Goal: Find specific page/section: Find specific page/section

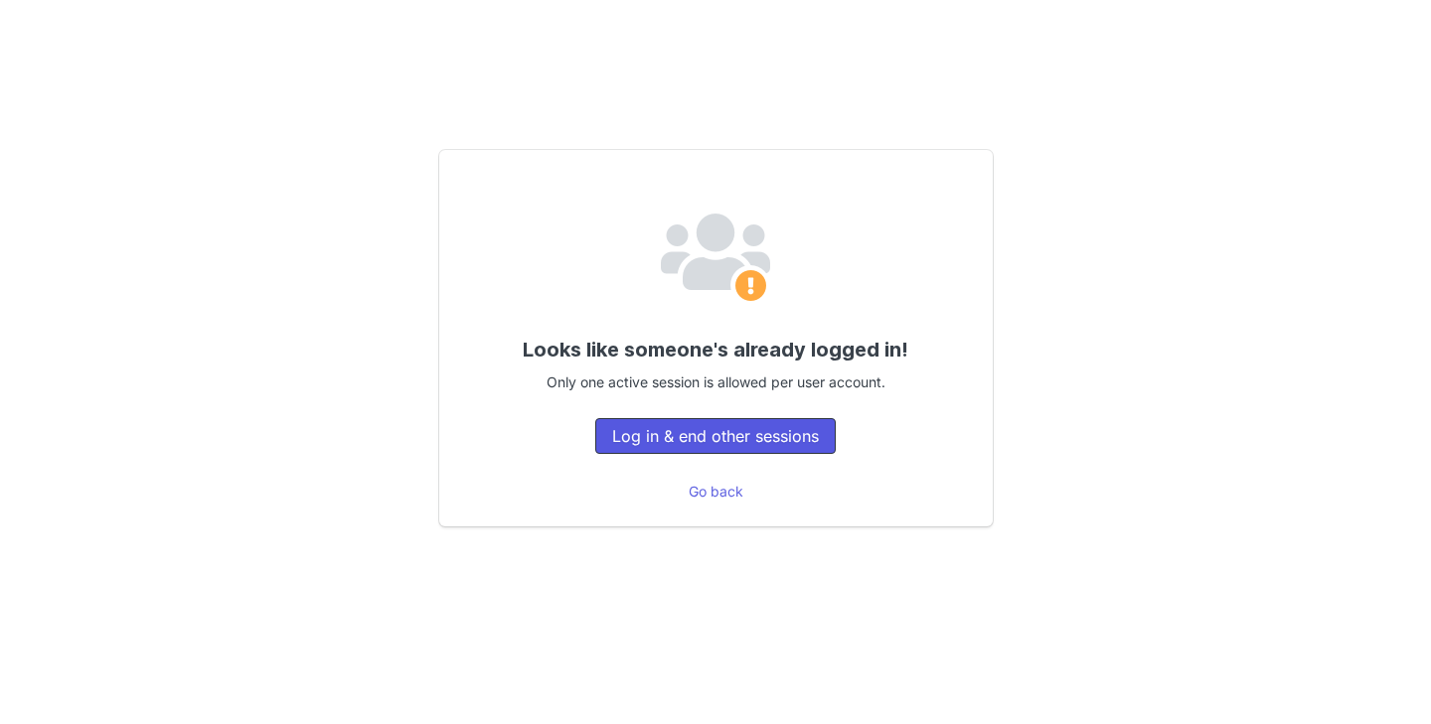
click at [635, 437] on button "Log in & end other sessions" at bounding box center [715, 436] width 240 height 36
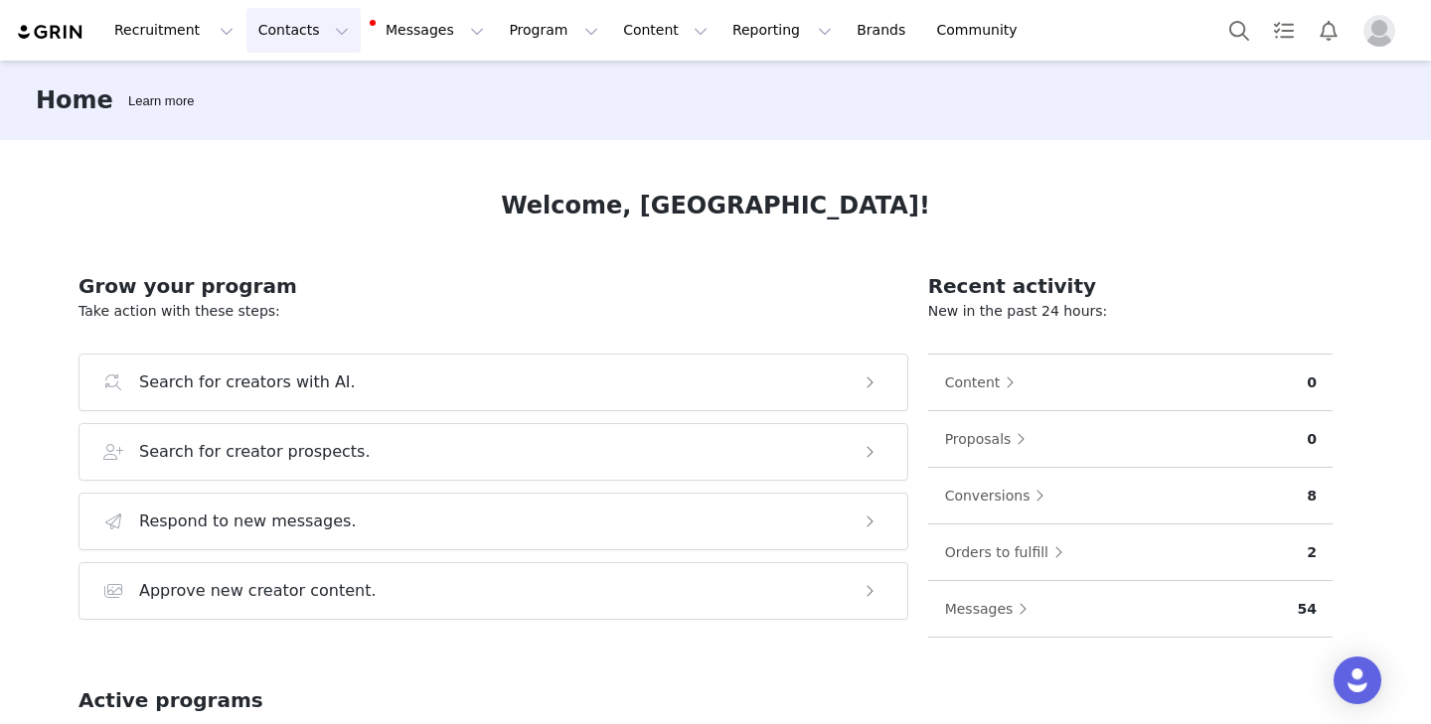
click at [285, 36] on button "Contacts Contacts" at bounding box center [303, 30] width 114 height 45
click at [289, 100] on link "Creators" at bounding box center [310, 88] width 157 height 37
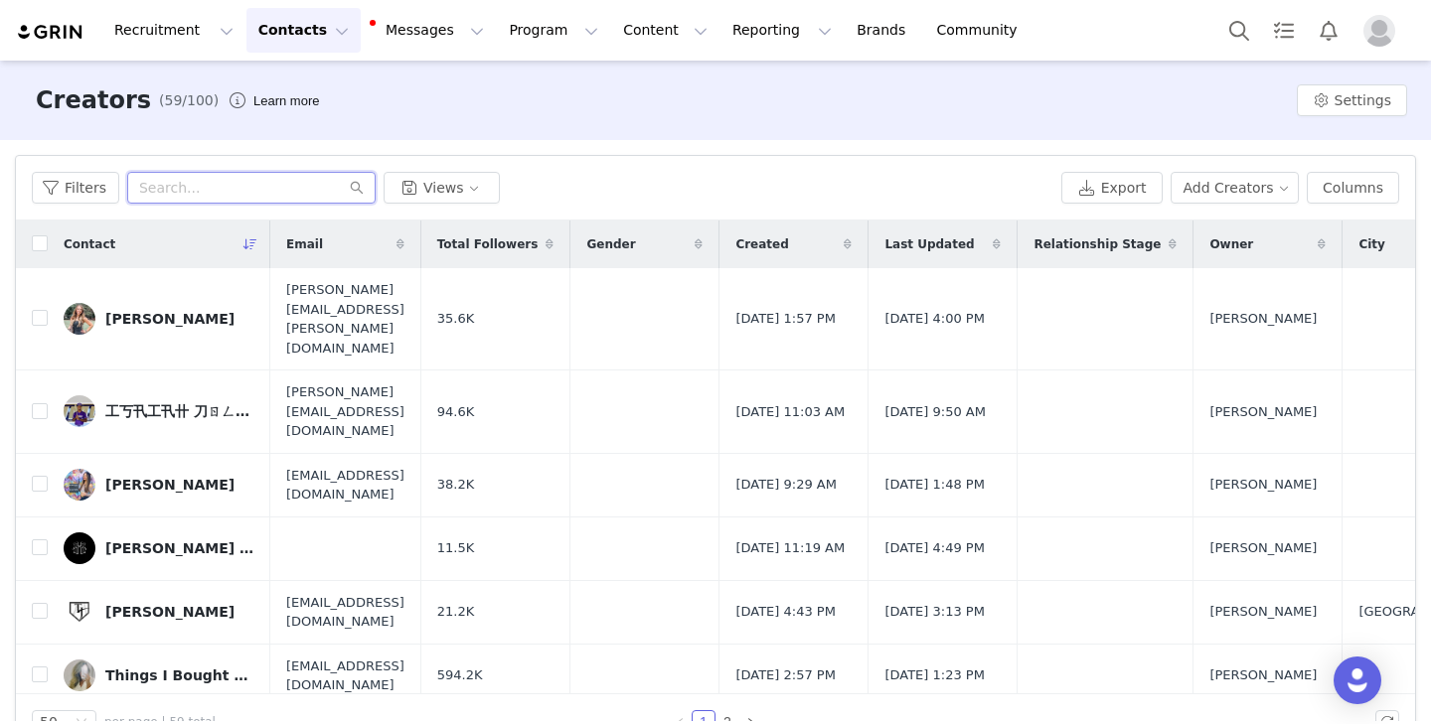
click at [173, 192] on input "text" at bounding box center [251, 188] width 248 height 32
type input "m"
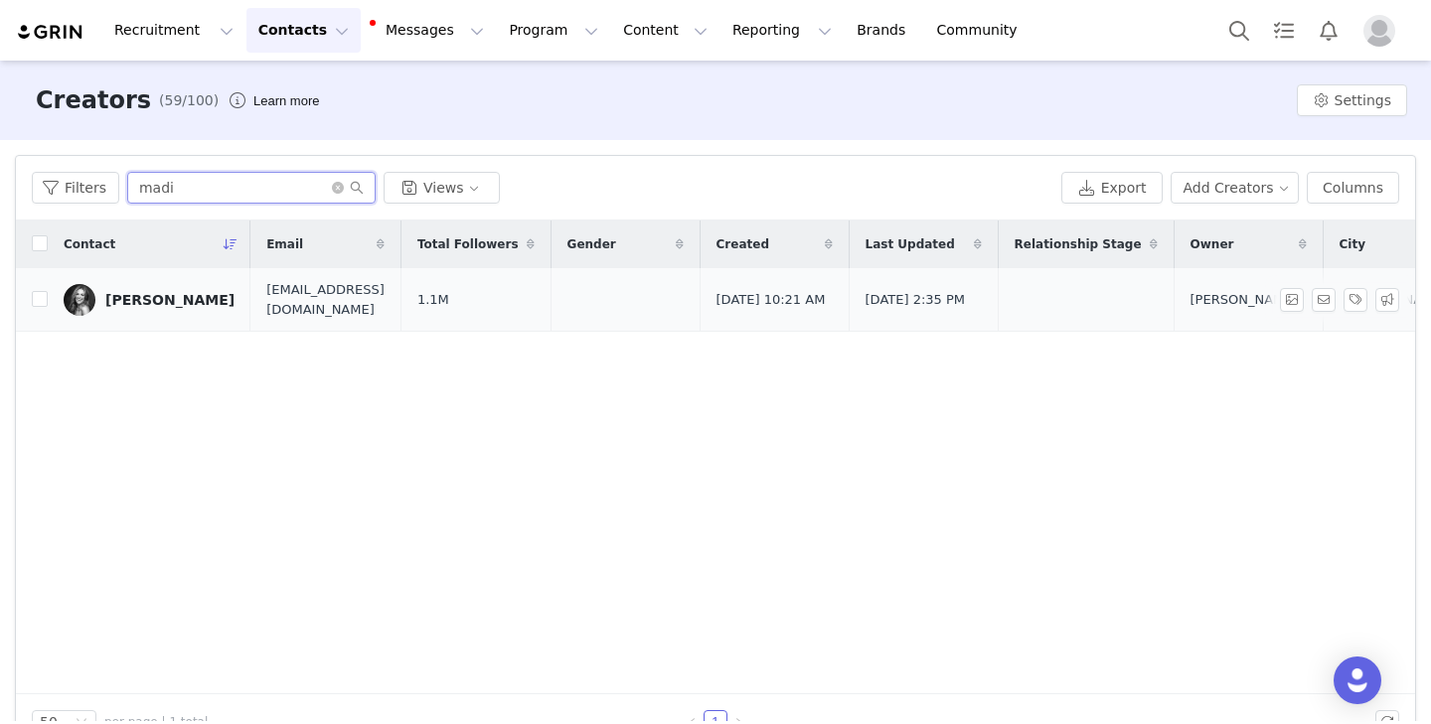
type input "madi"
click at [136, 296] on div "Madi Nelson" at bounding box center [169, 300] width 129 height 16
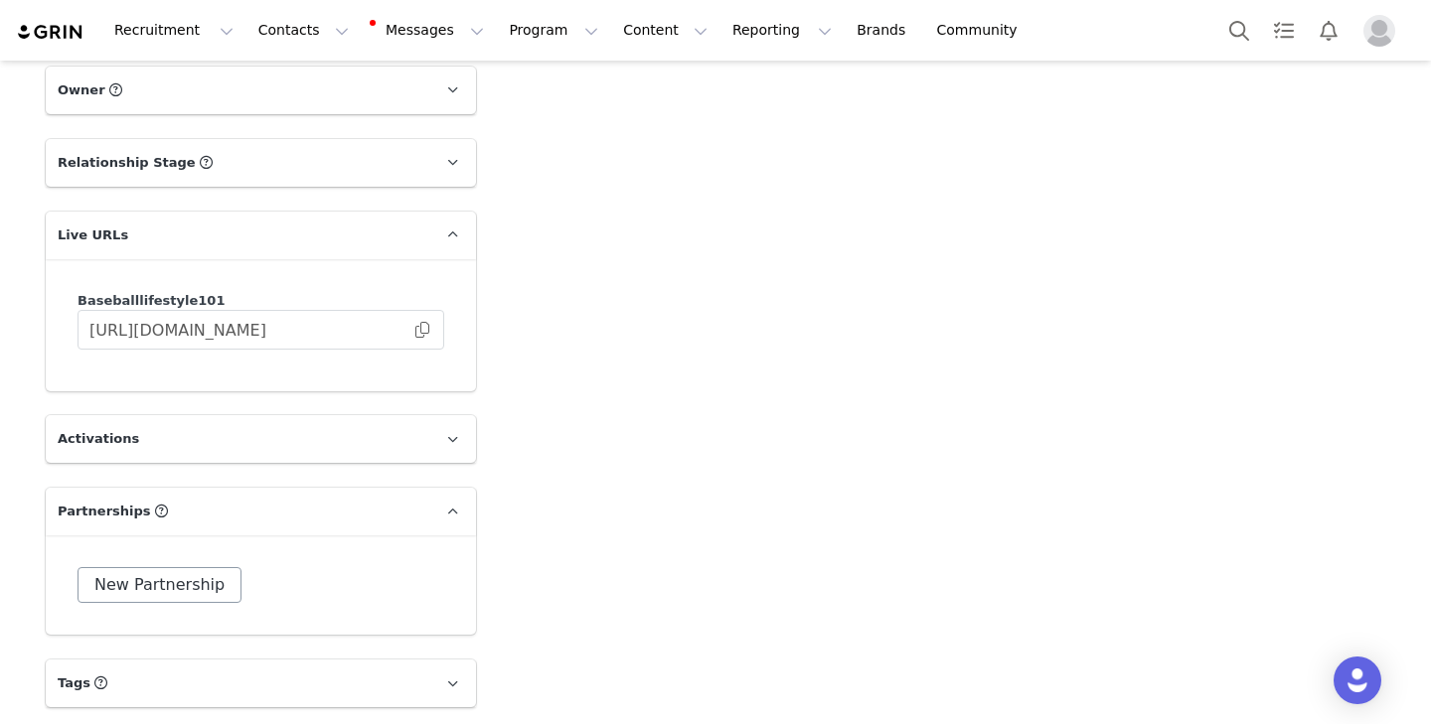
scroll to position [2789, 0]
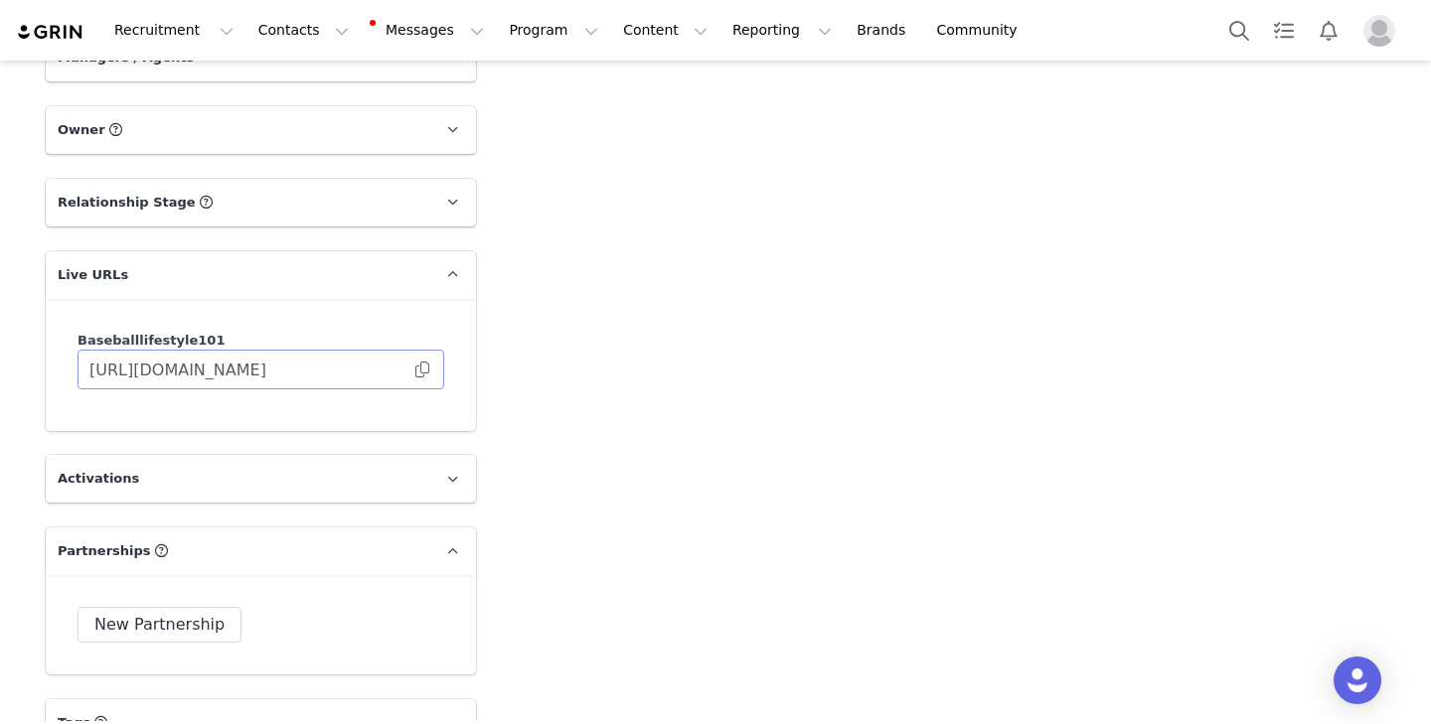
click at [420, 370] on span at bounding box center [422, 370] width 20 height 0
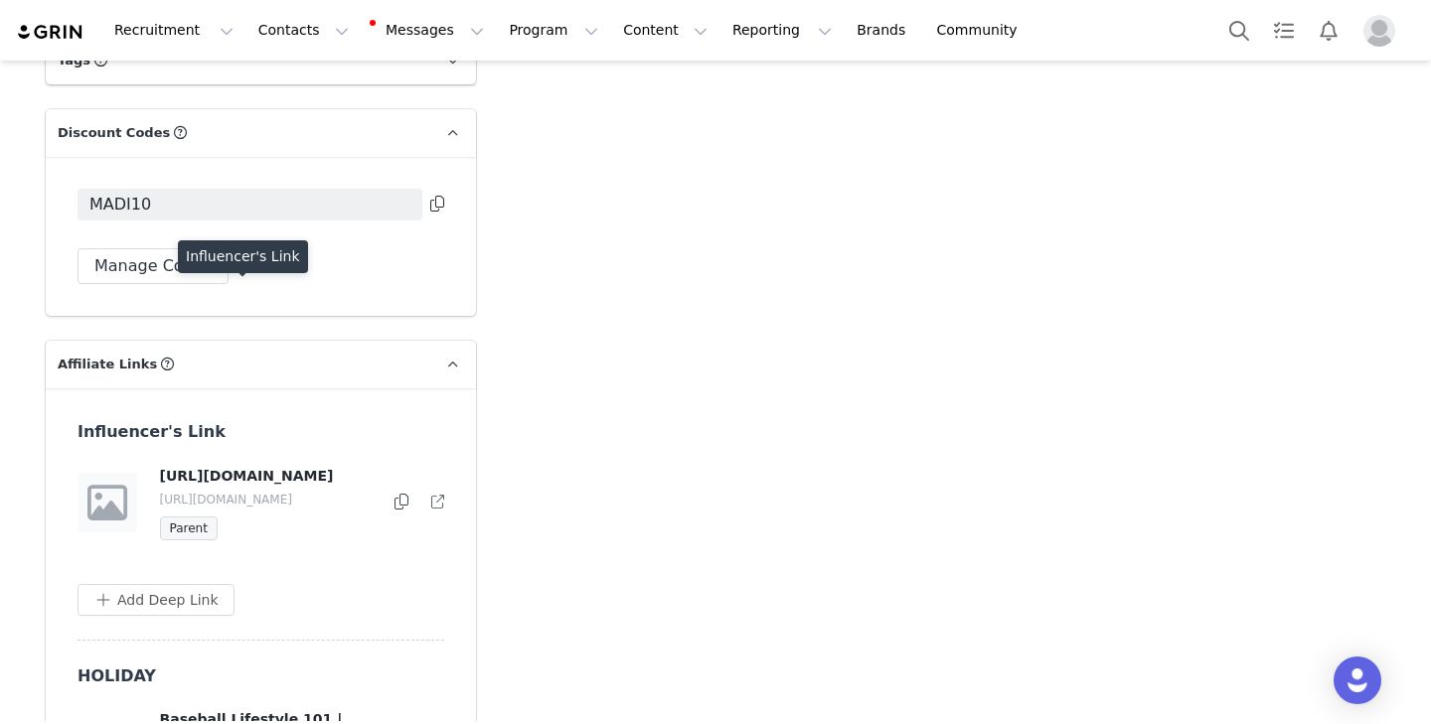
scroll to position [3334, 0]
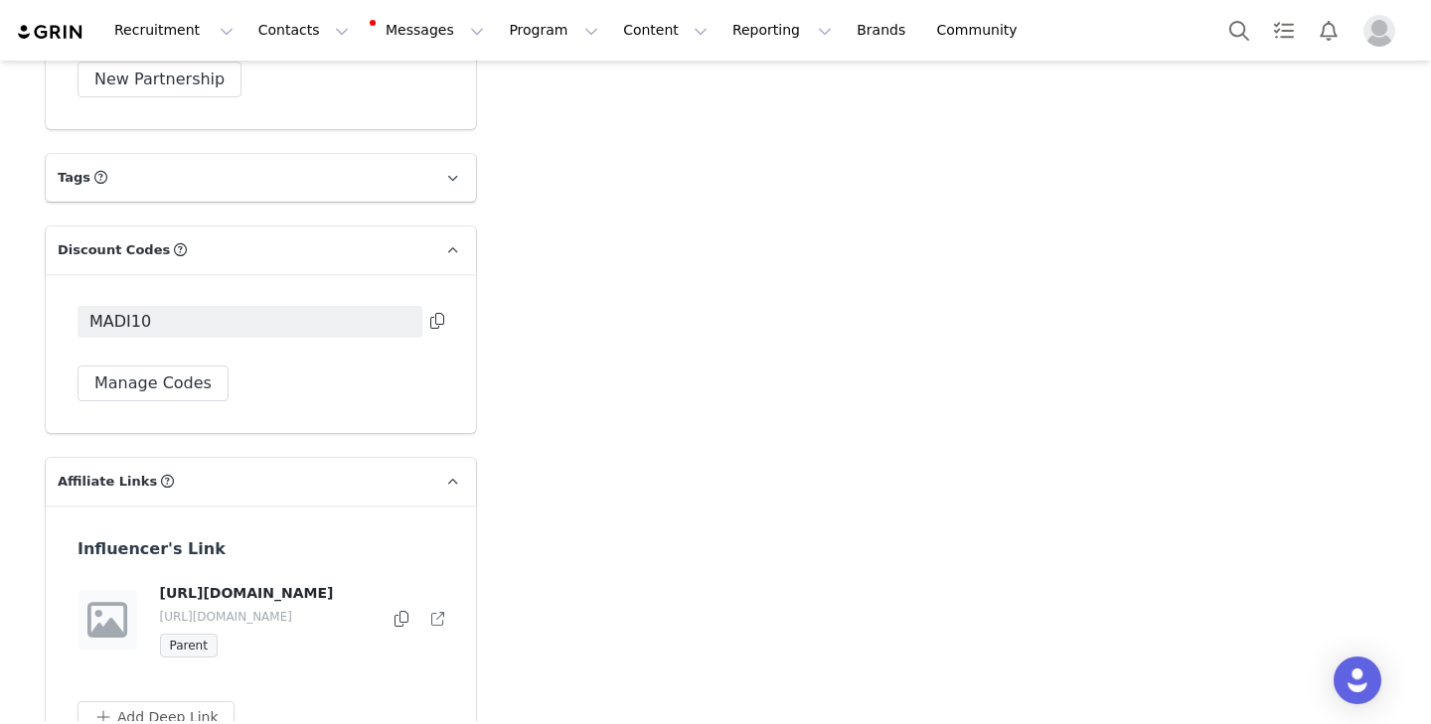
click at [436, 322] on icon at bounding box center [437, 321] width 14 height 16
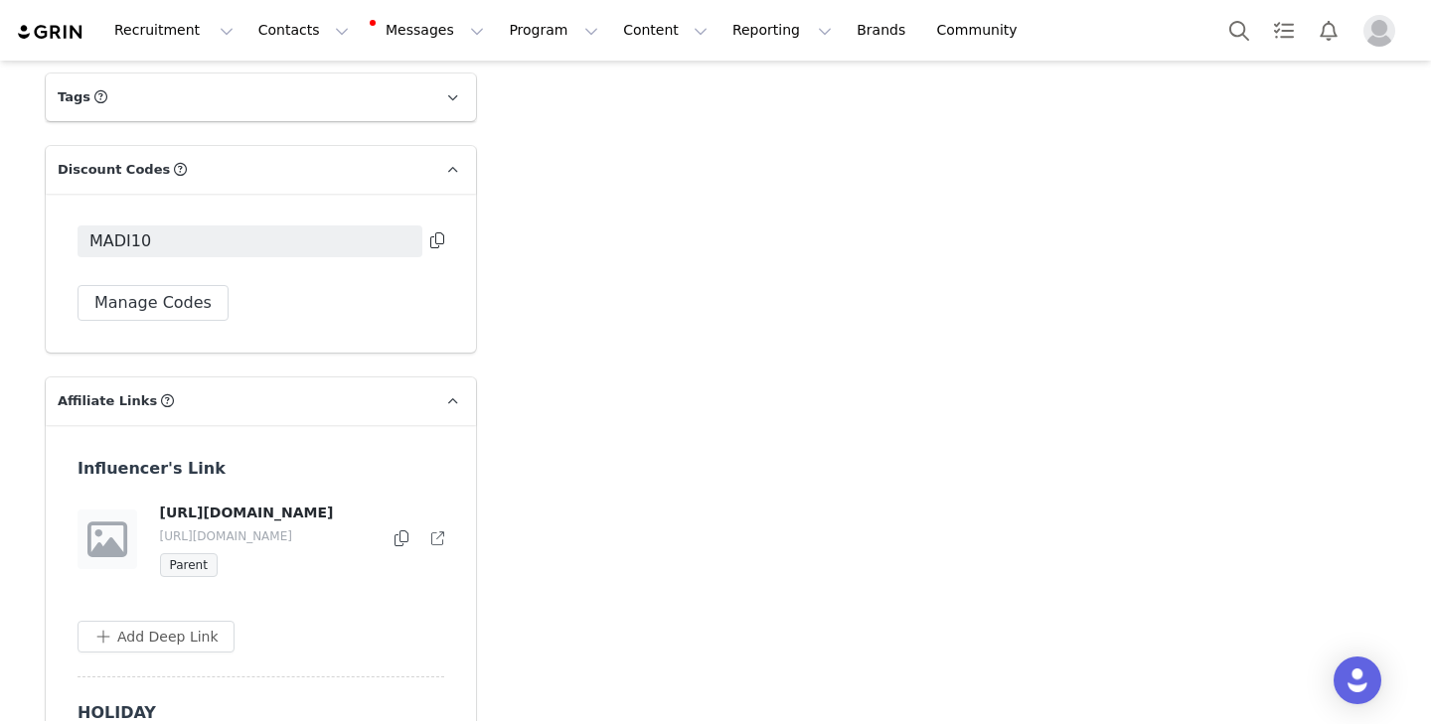
scroll to position [3445, 0]
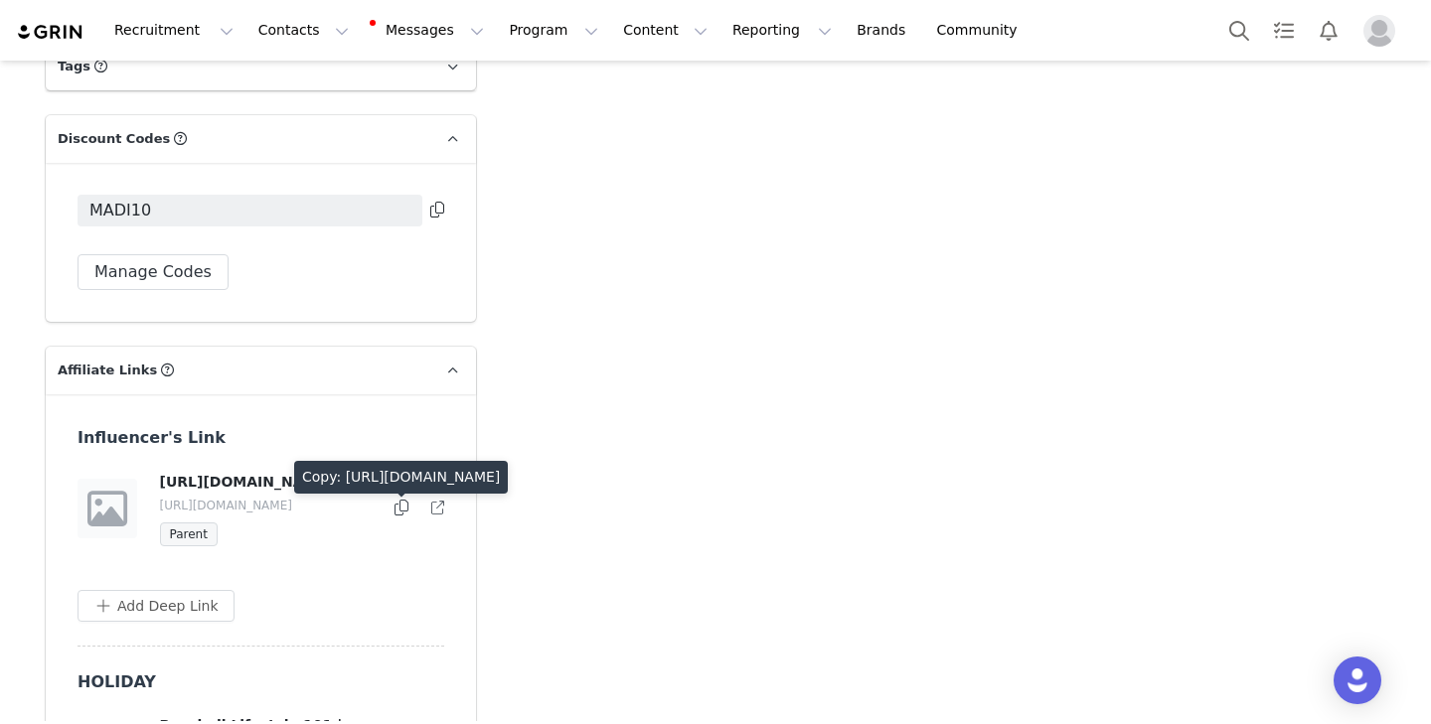
click at [403, 516] on icon at bounding box center [401, 508] width 14 height 16
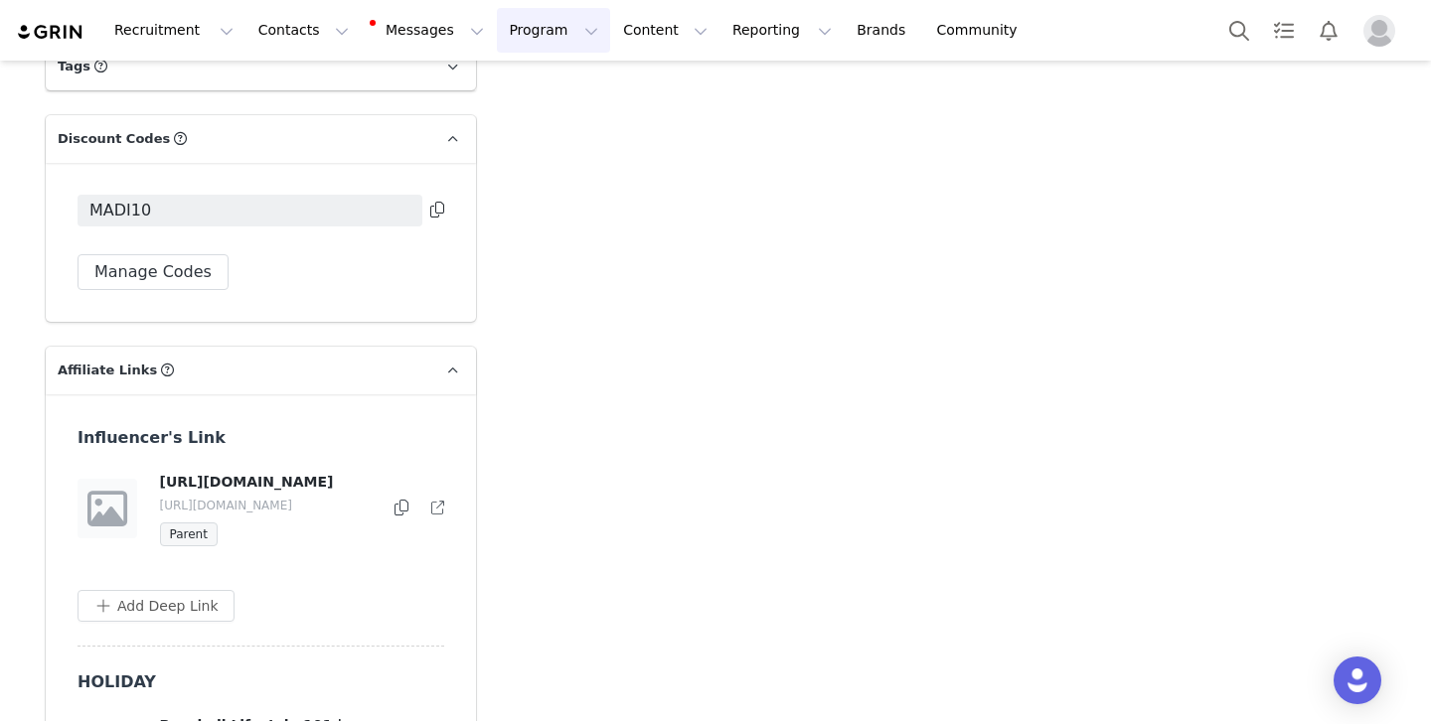
click at [534, 19] on button "Program Program" at bounding box center [553, 30] width 113 height 45
click at [526, 169] on p "Payments" at bounding box center [516, 161] width 69 height 21
